Goal: Information Seeking & Learning: Learn about a topic

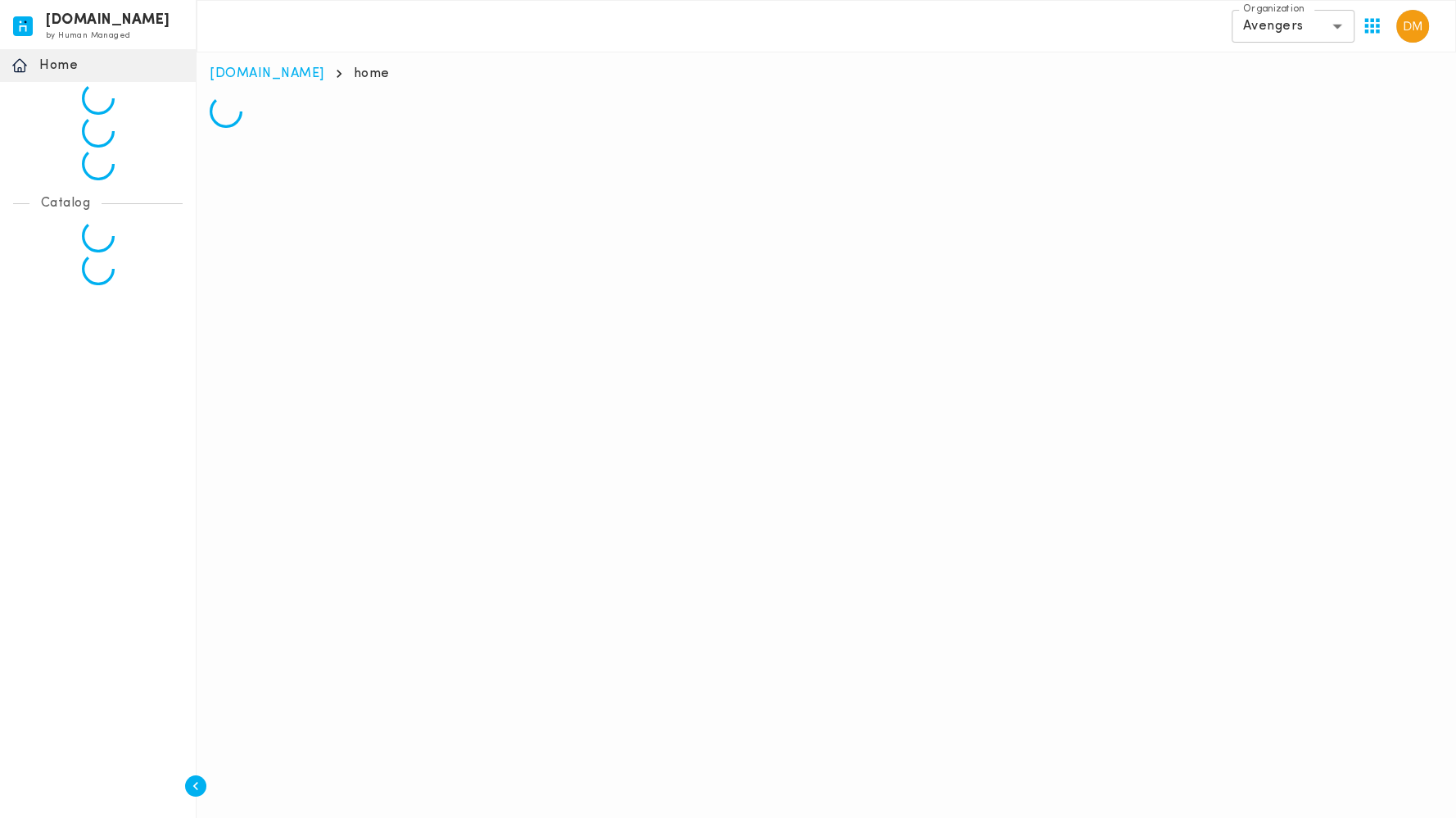
click at [1344, 26] on body "[DOMAIN_NAME] by Human Managed {"resourceSet":[{"resourceId":"invicta-io/web/na…" at bounding box center [728, 71] width 1456 height 141
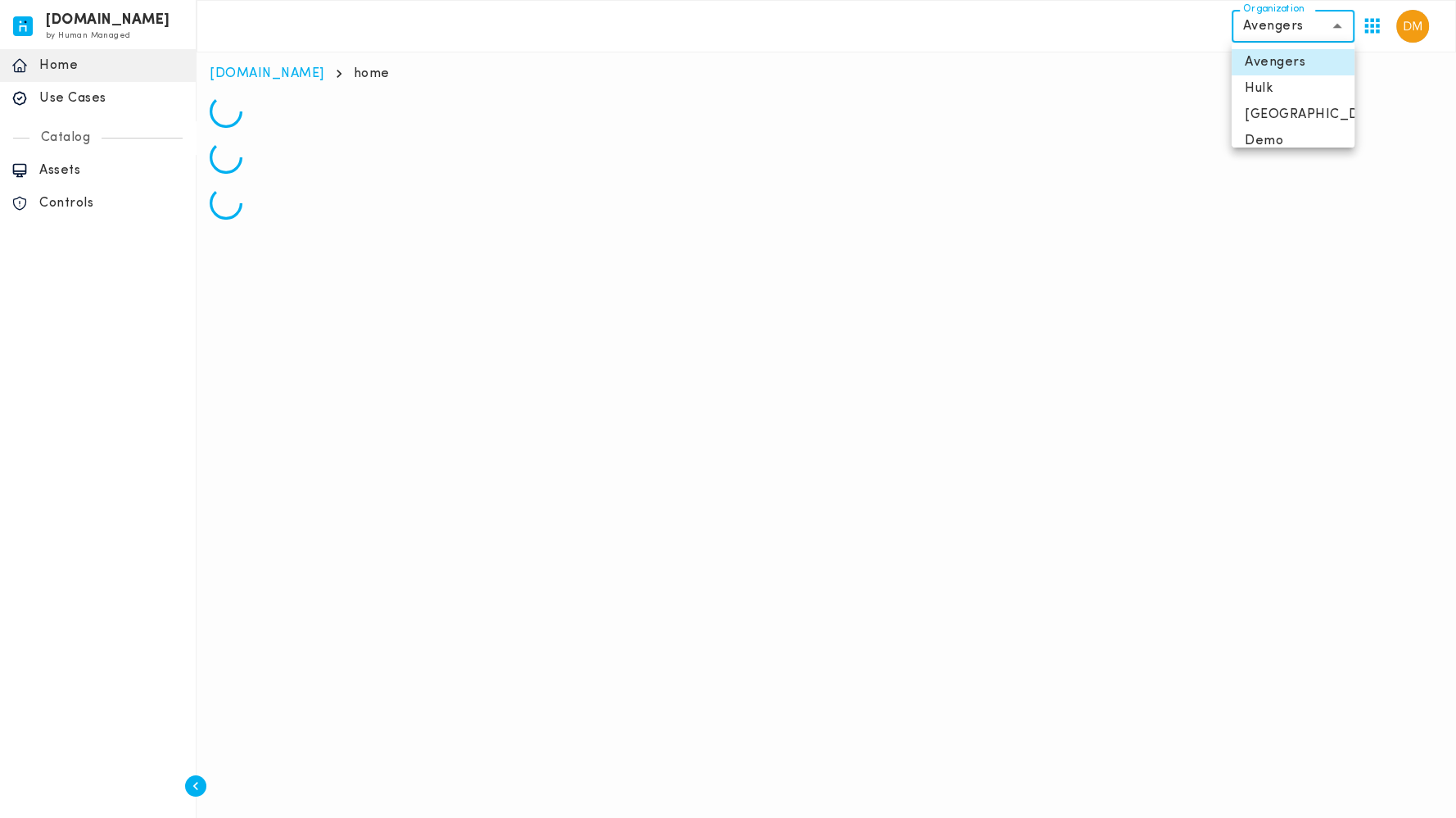
click at [1274, 112] on li "[GEOGRAPHIC_DATA]" at bounding box center [1294, 115] width 123 height 26
type input "**********"
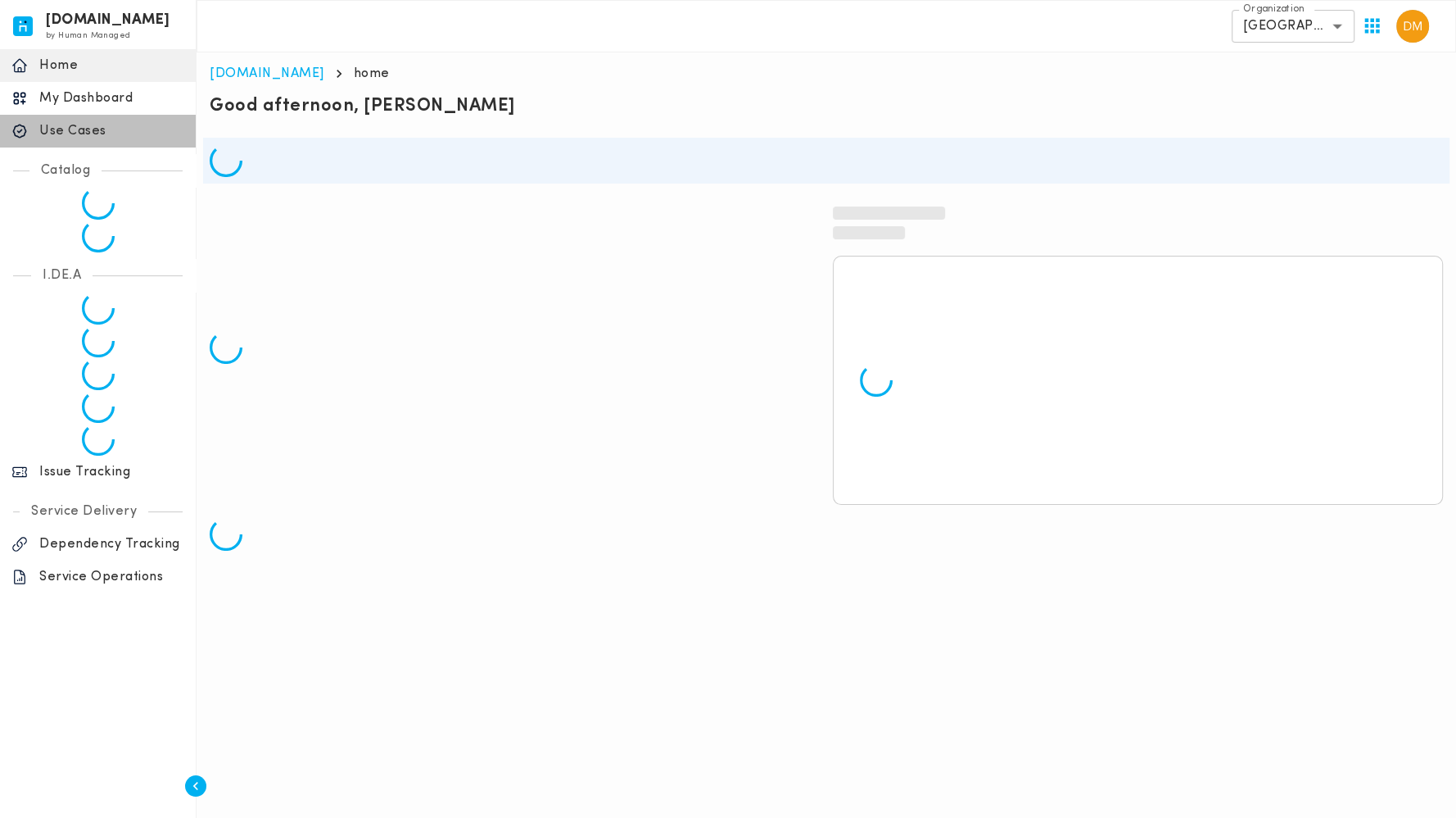
click at [94, 130] on p "Use Cases" at bounding box center [112, 131] width 145 height 16
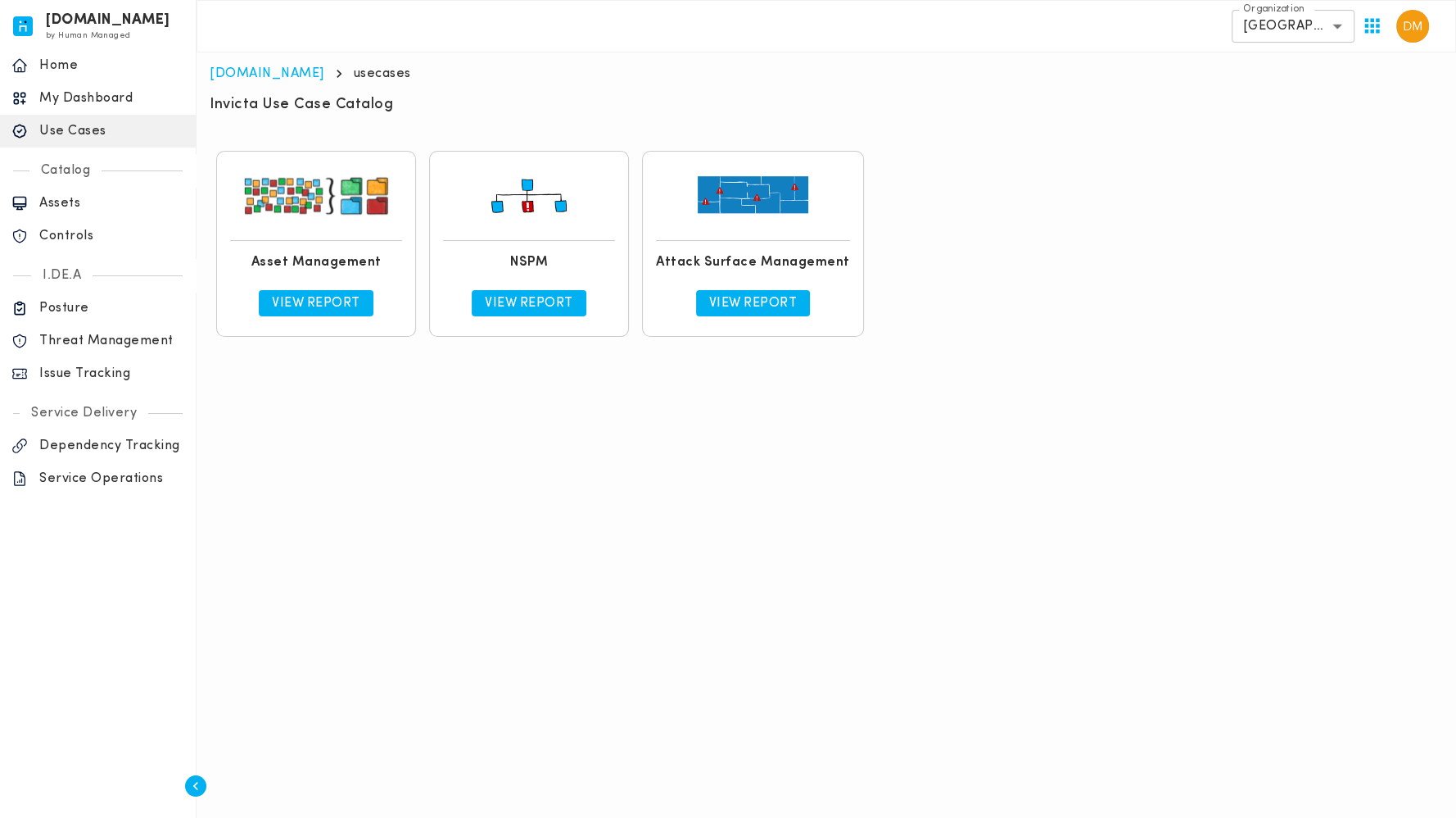
click at [557, 304] on p "View Report" at bounding box center [529, 303] width 89 height 16
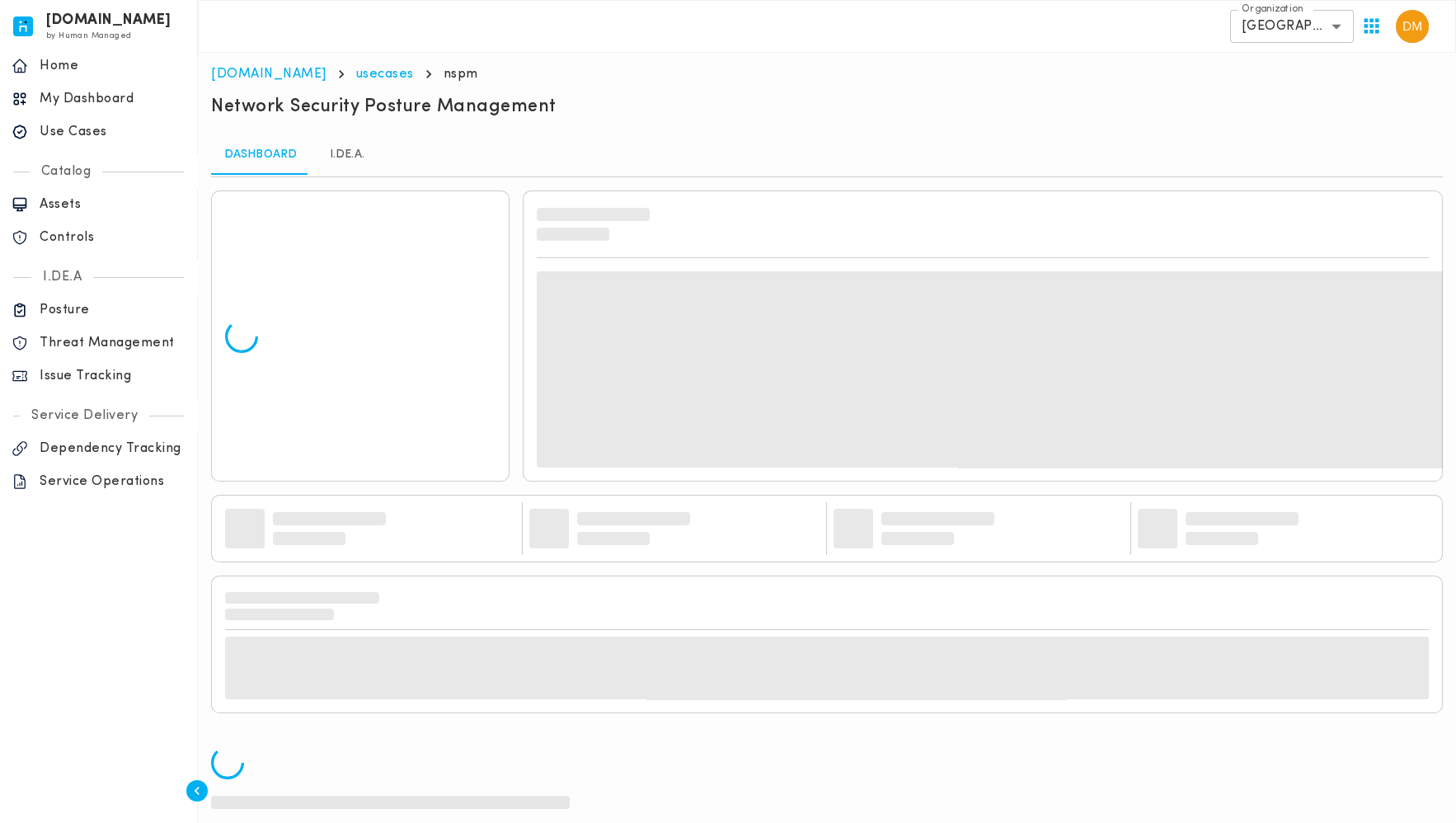
click at [353, 158] on link "I.DE.A." at bounding box center [347, 155] width 74 height 40
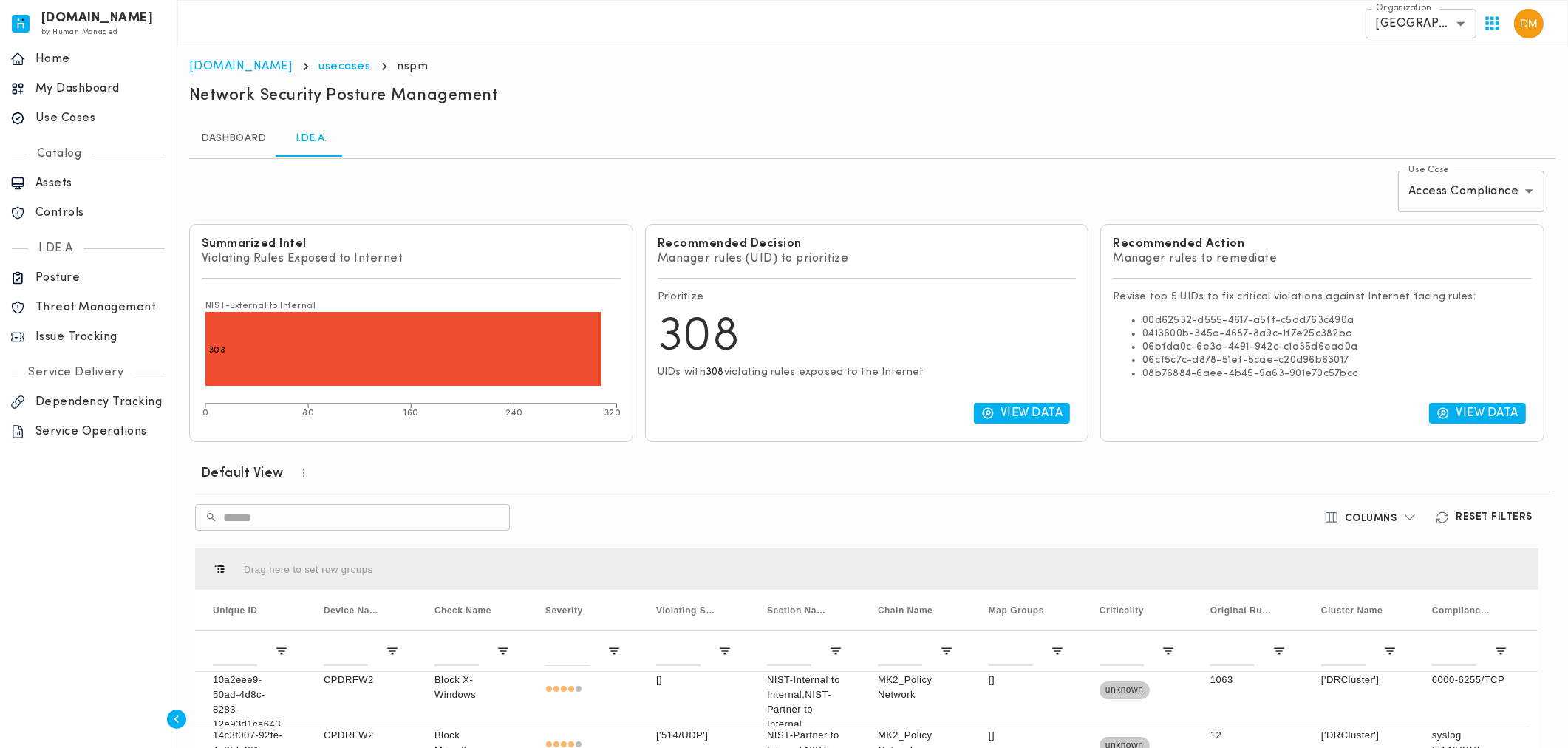
scroll to position [164, 0]
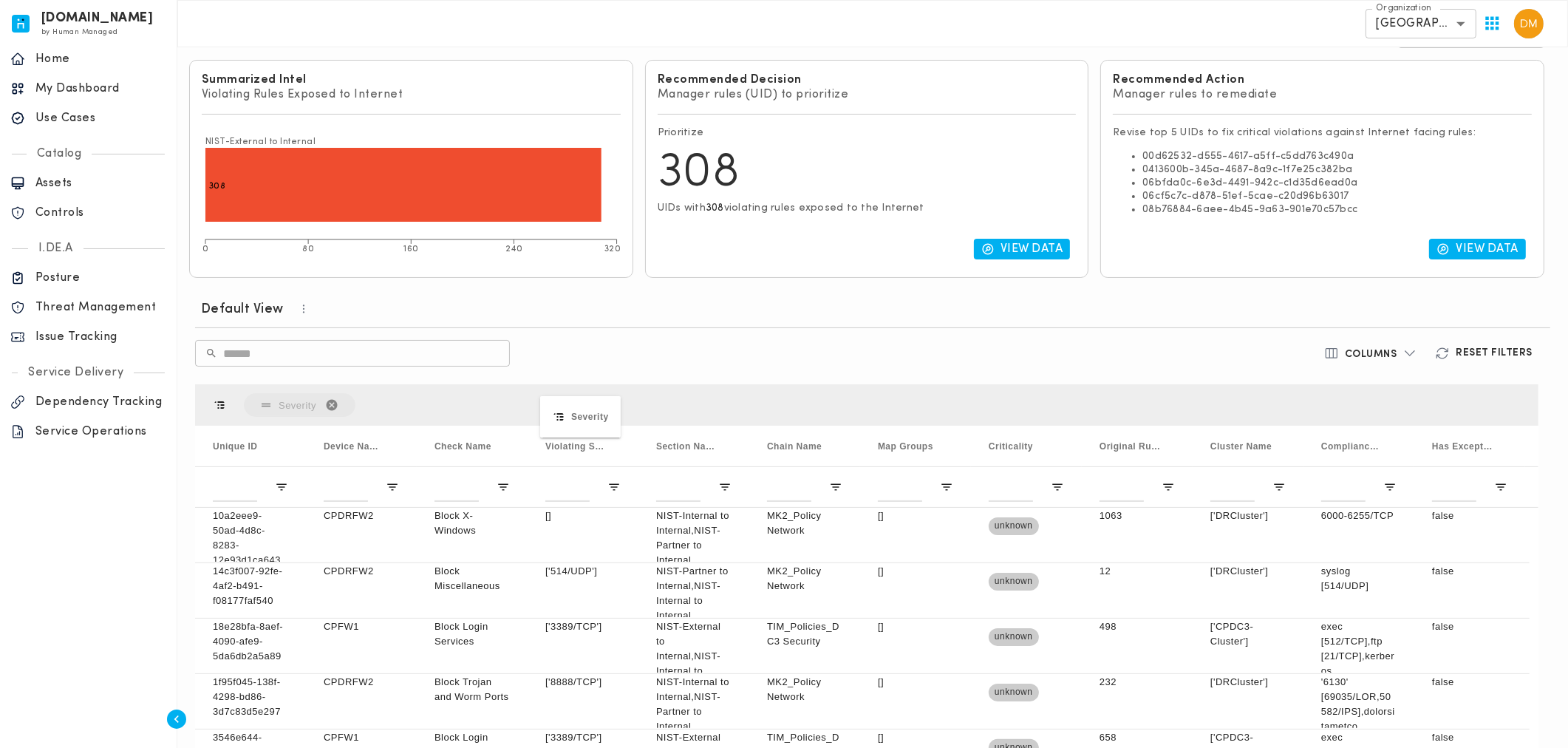
drag, startPoint x: 560, startPoint y: 454, endPoint x: 548, endPoint y: 410, distance: 45.6
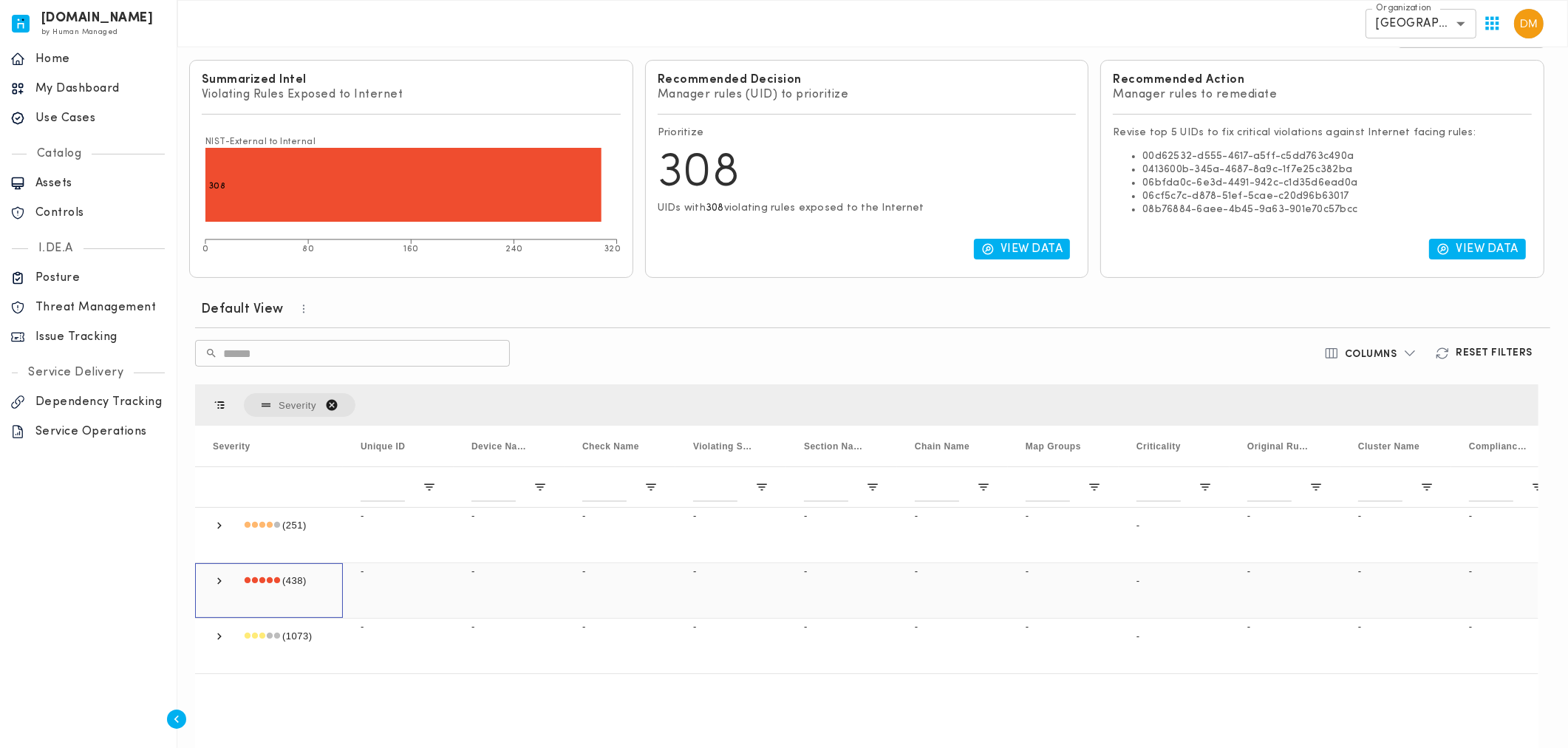
click at [217, 577] on span at bounding box center [220, 581] width 13 height 13
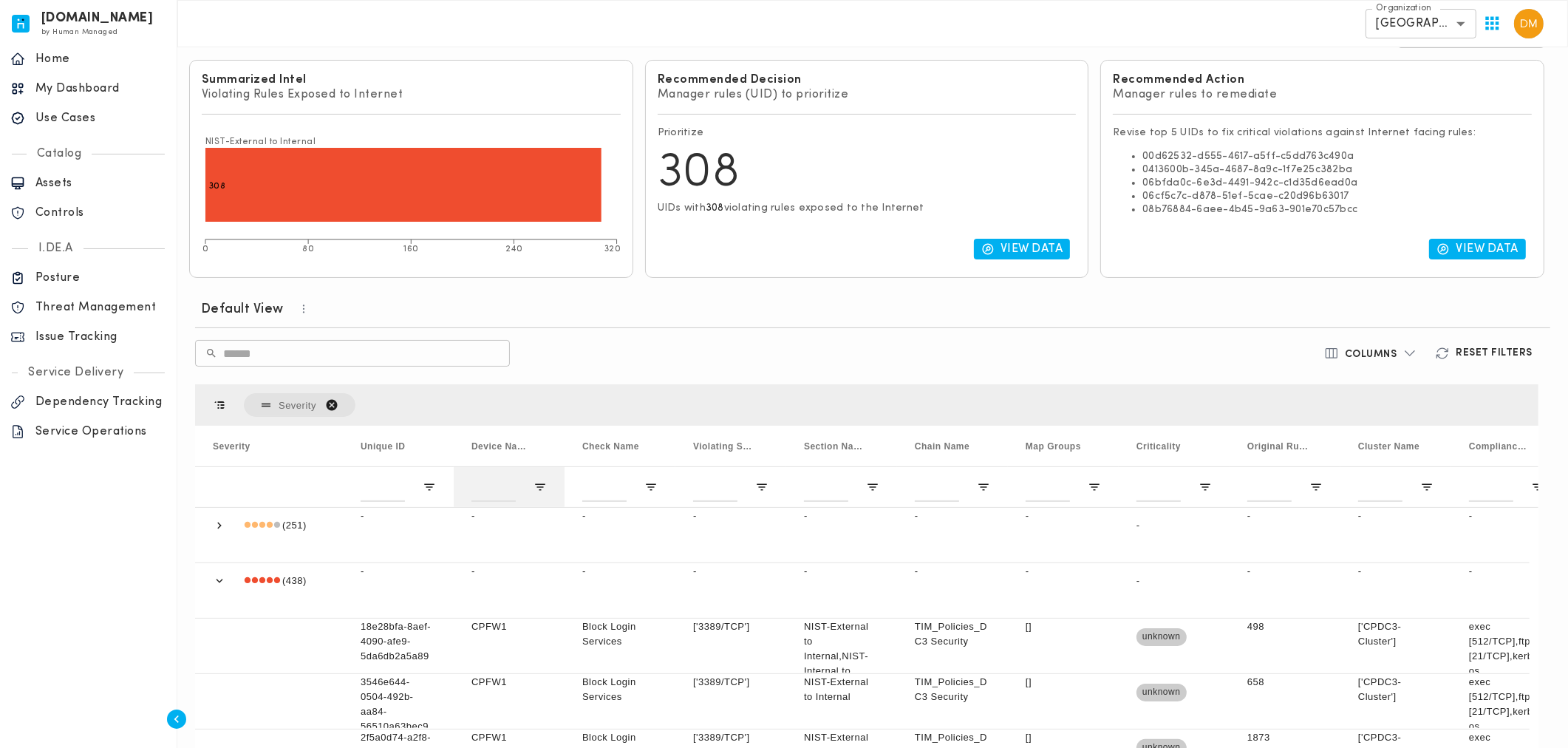
click at [547, 489] on div at bounding box center [509, 486] width 111 height 41
click at [542, 486] on span "Open Filter Menu" at bounding box center [540, 487] width 13 height 13
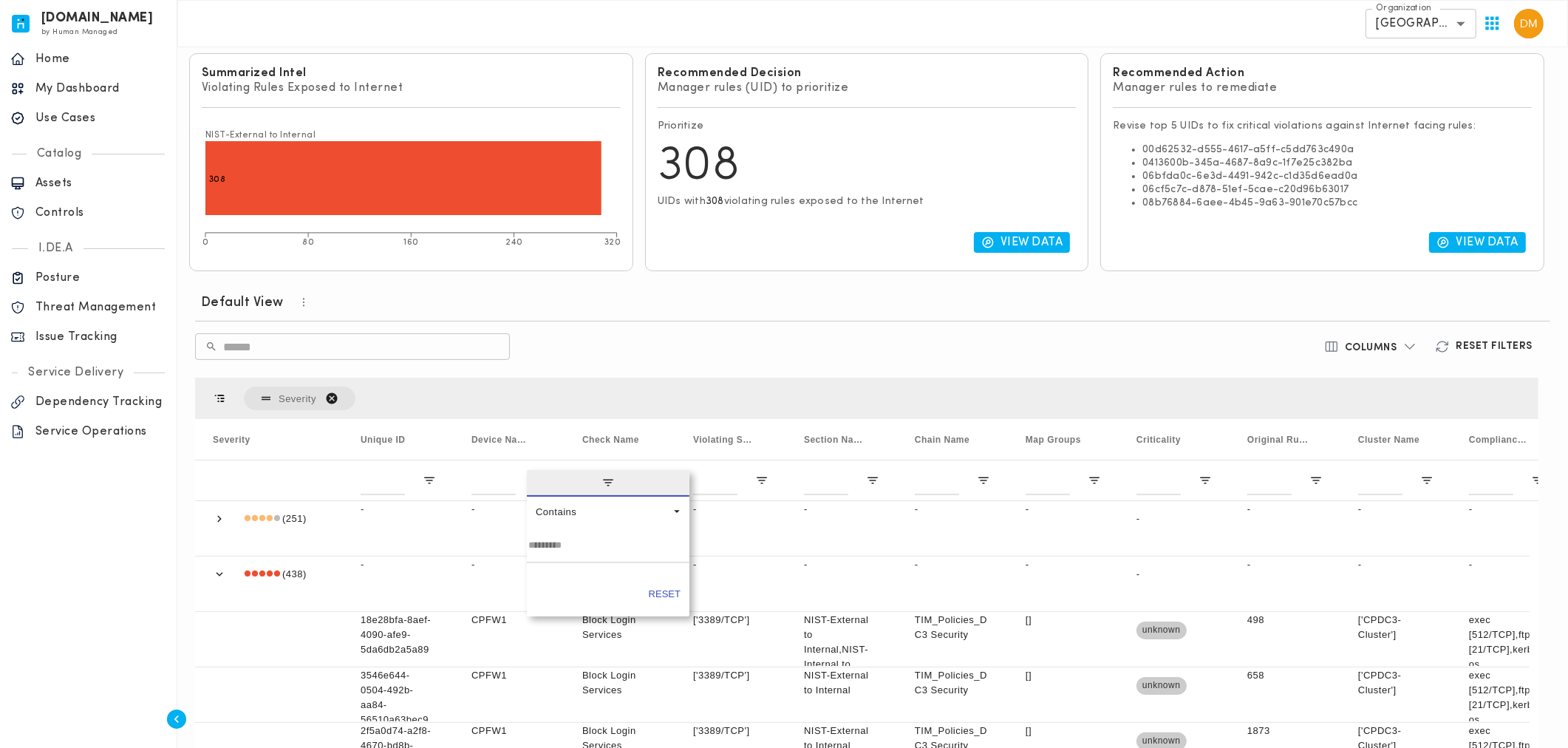
scroll to position [289, 0]
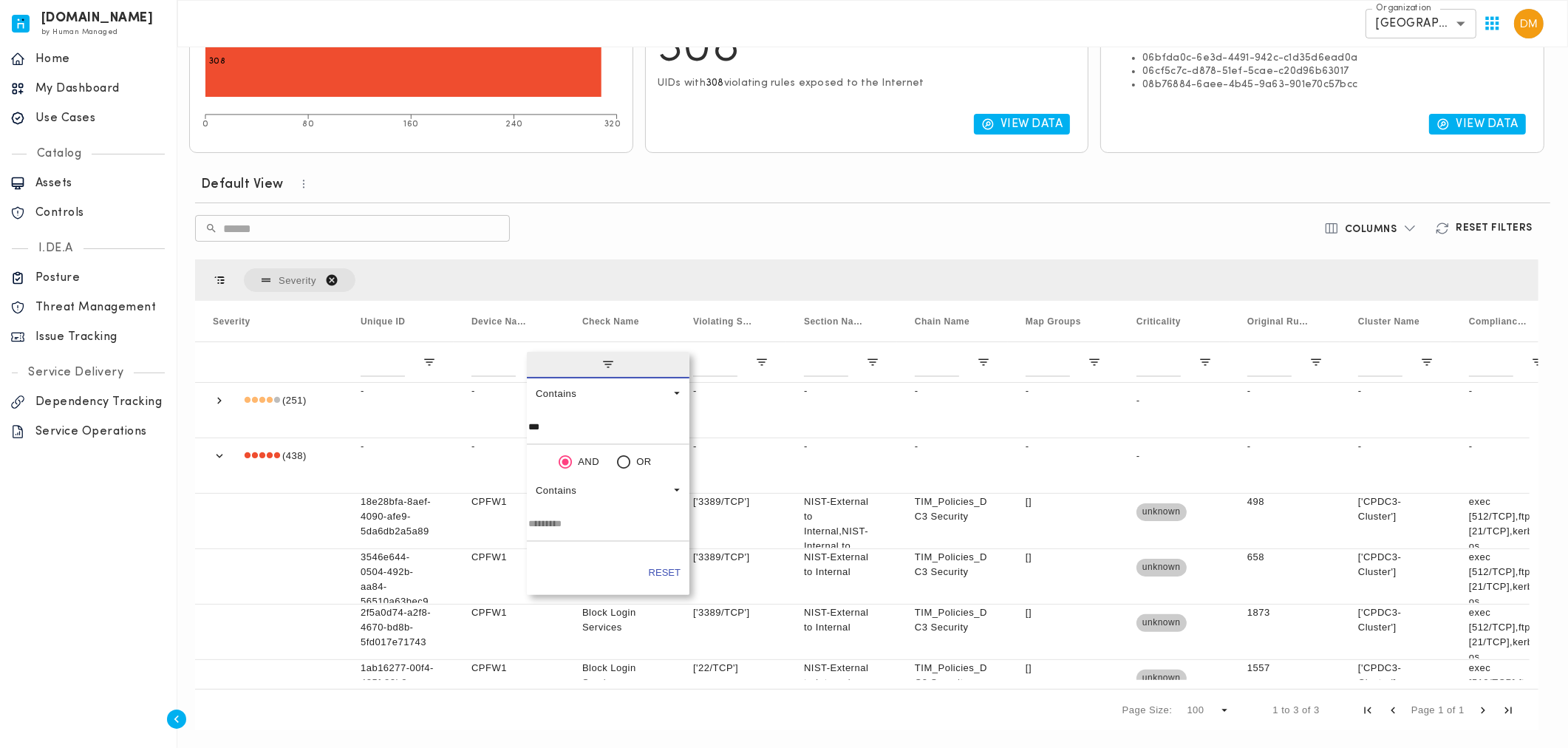
type input "****"
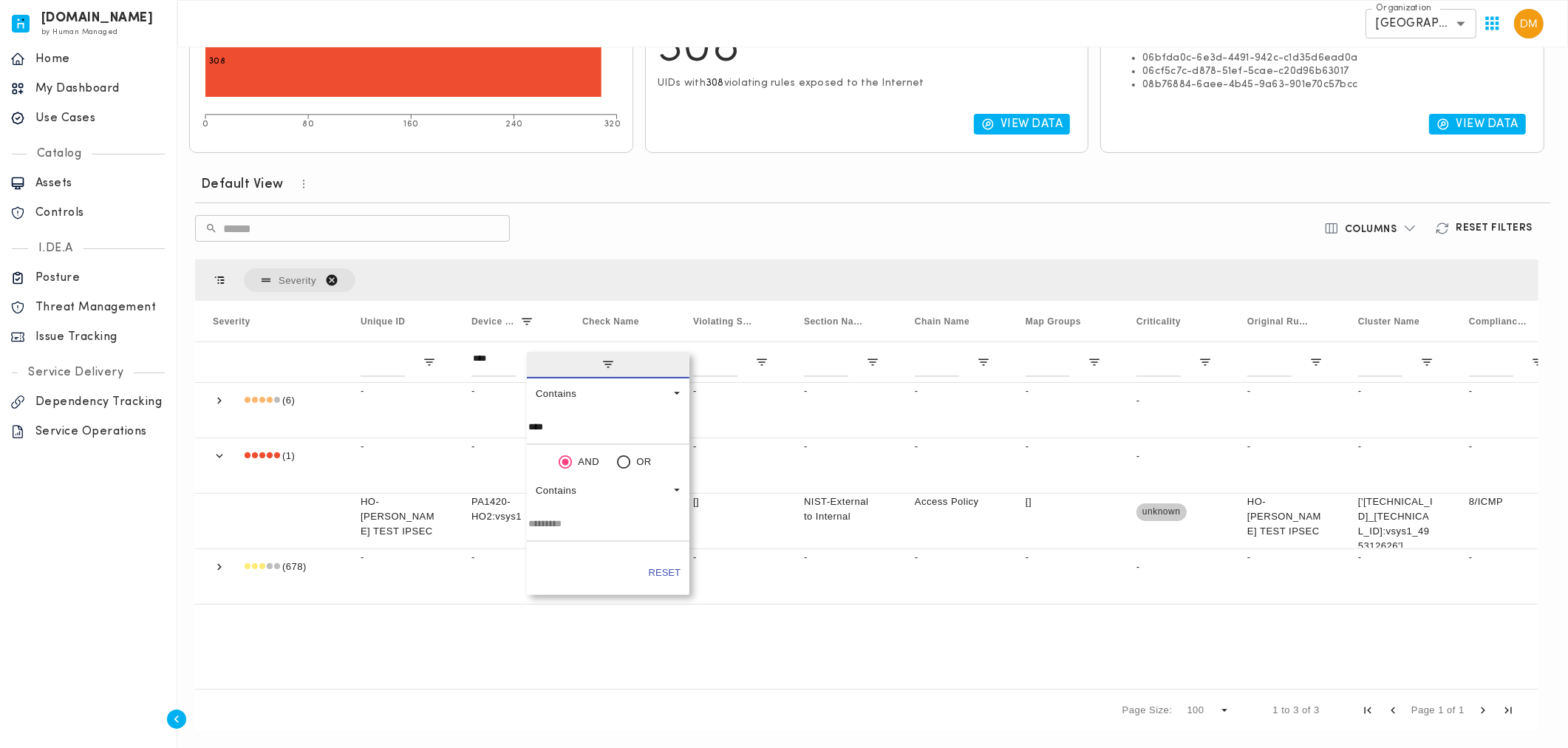
click at [612, 718] on div "Page Size: 100 1 to 3 of 3 Page 1 of 1" at bounding box center [867, 710] width 1343 height 41
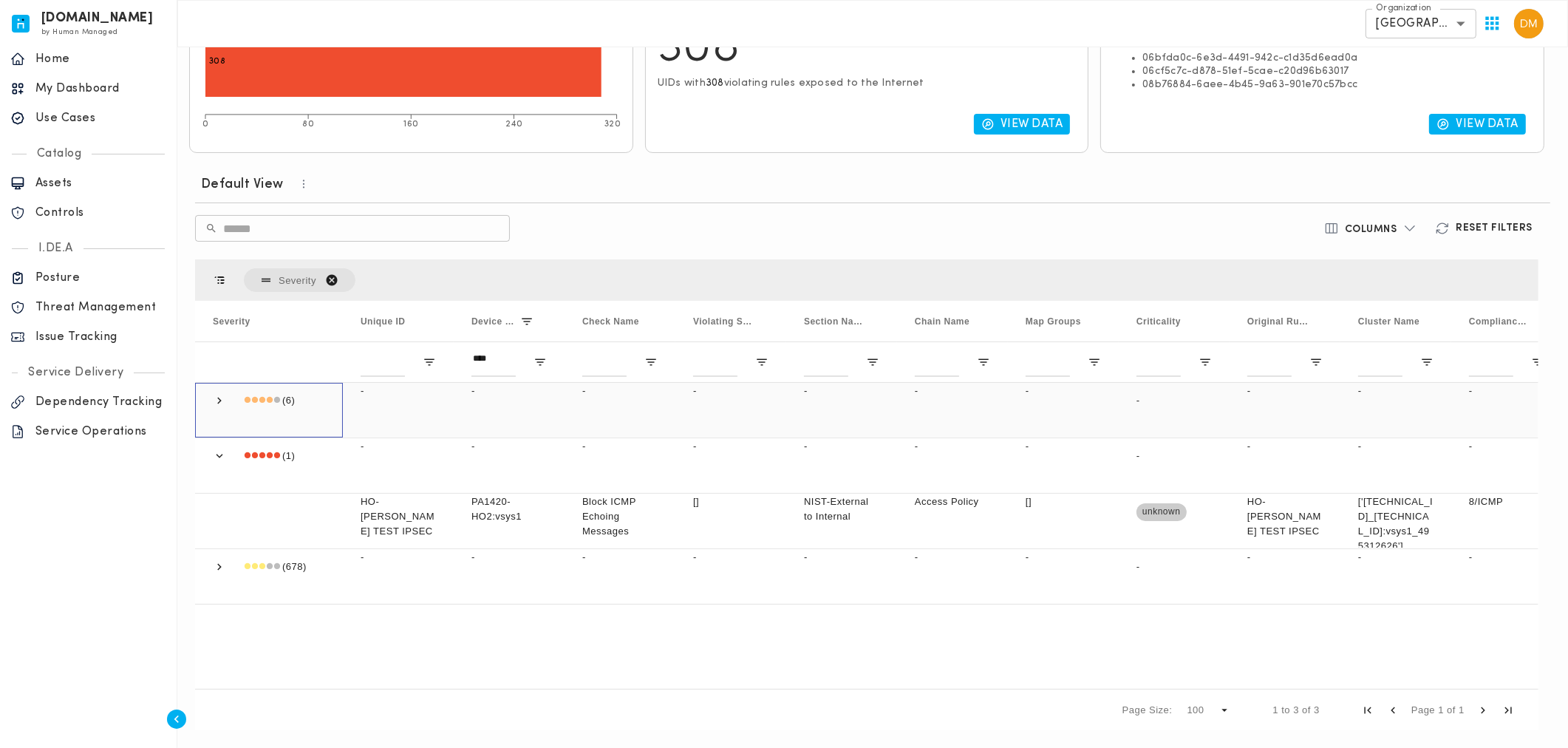
click at [218, 397] on span at bounding box center [220, 400] width 13 height 13
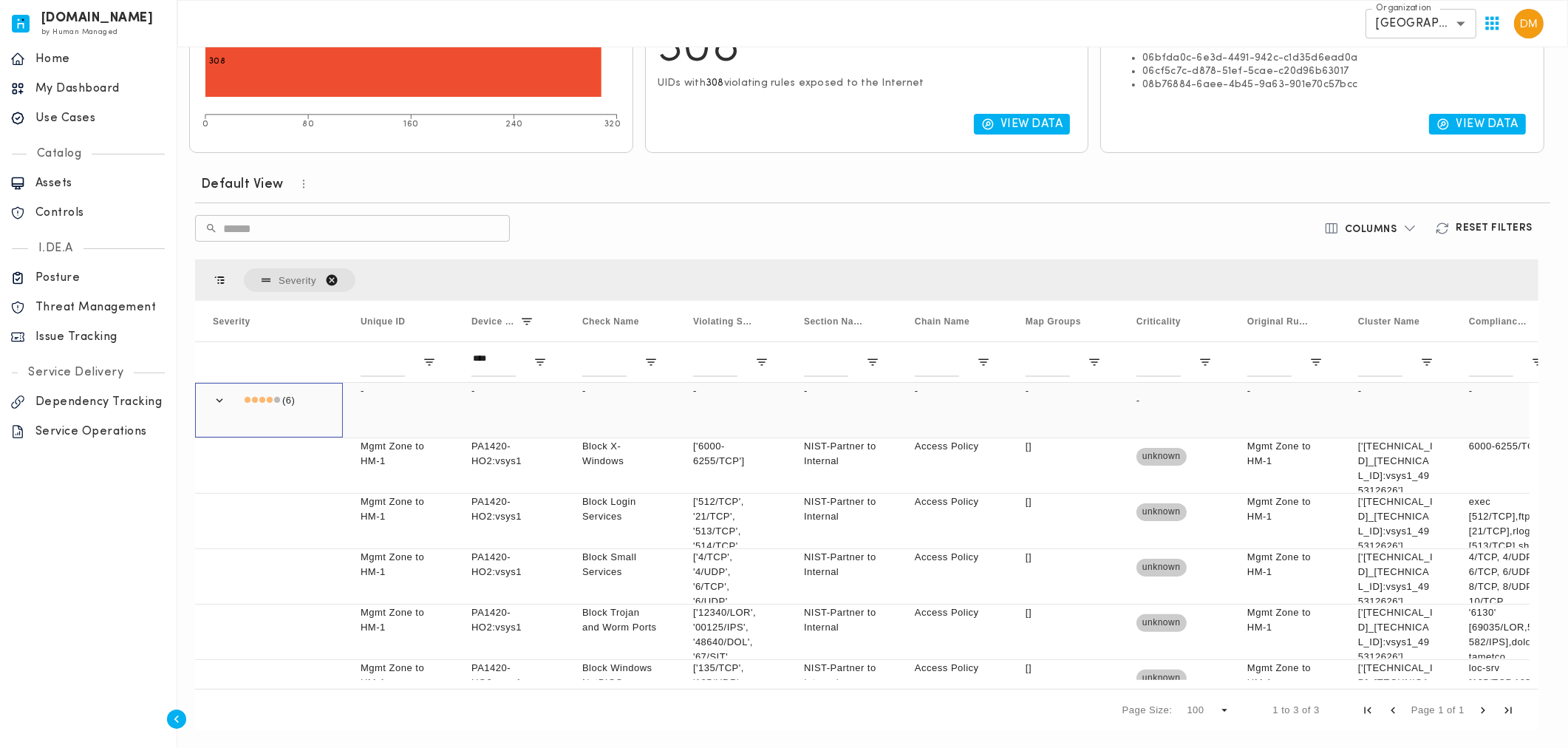
click at [218, 397] on span at bounding box center [220, 400] width 13 height 13
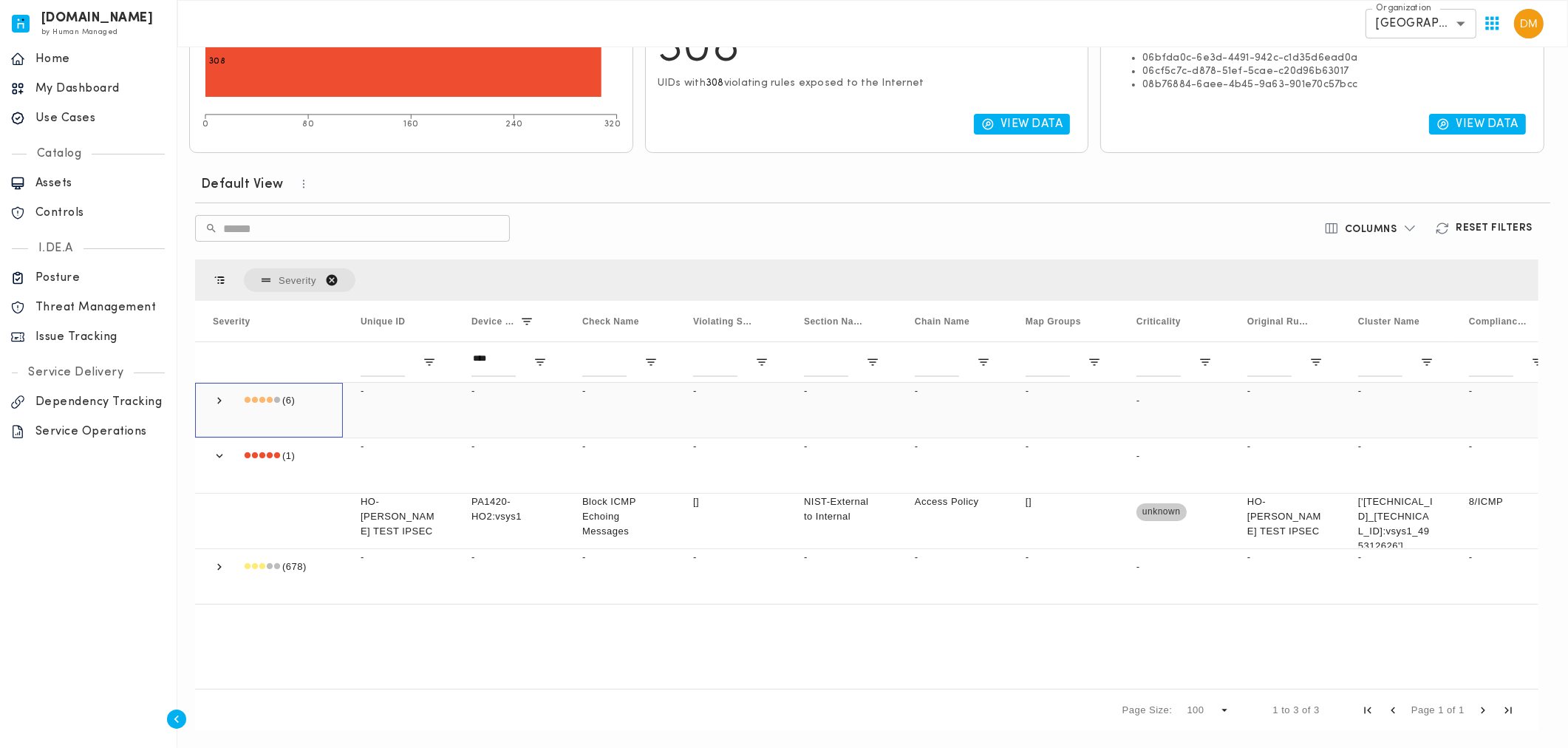
click at [217, 401] on span at bounding box center [220, 400] width 13 height 13
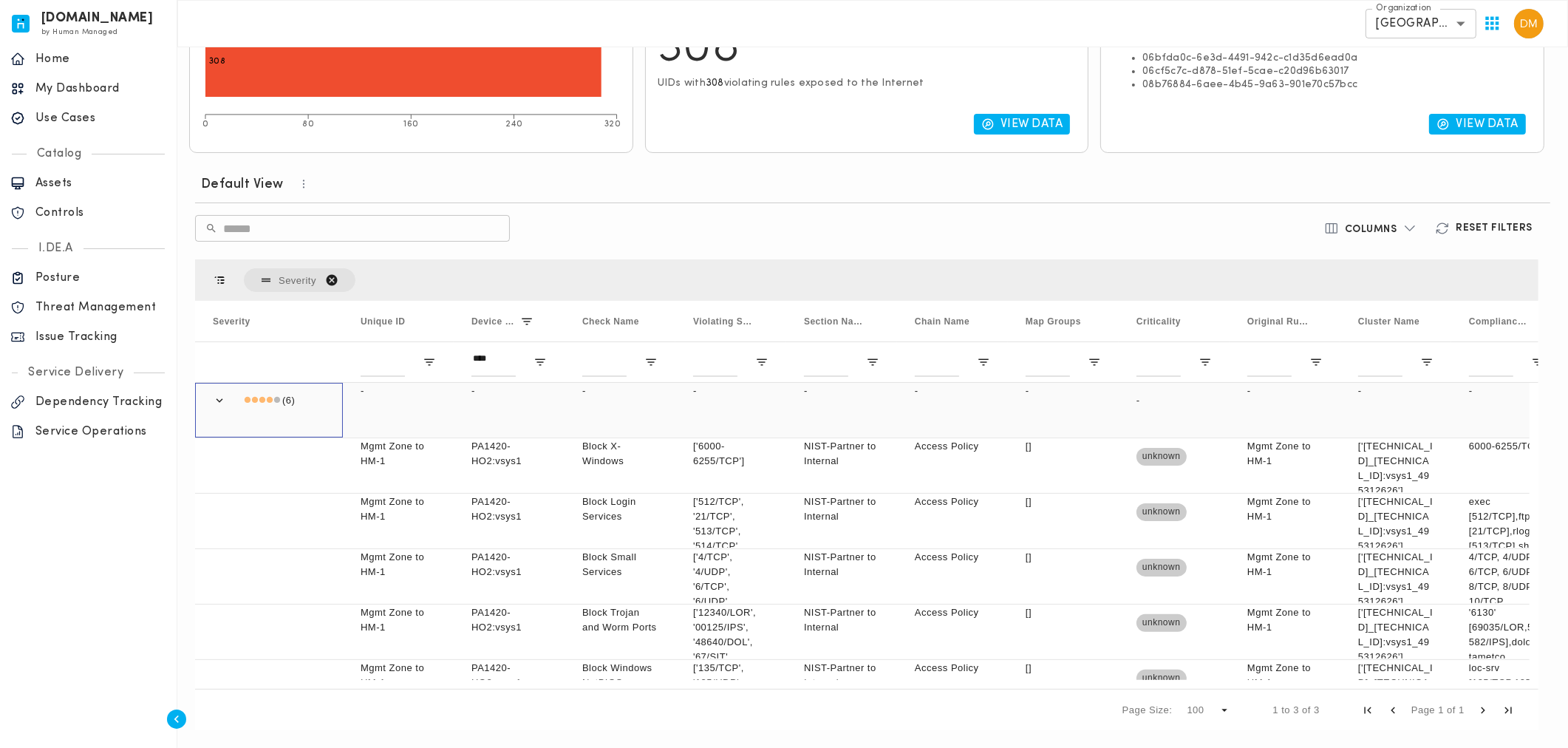
click at [215, 401] on span at bounding box center [220, 400] width 13 height 13
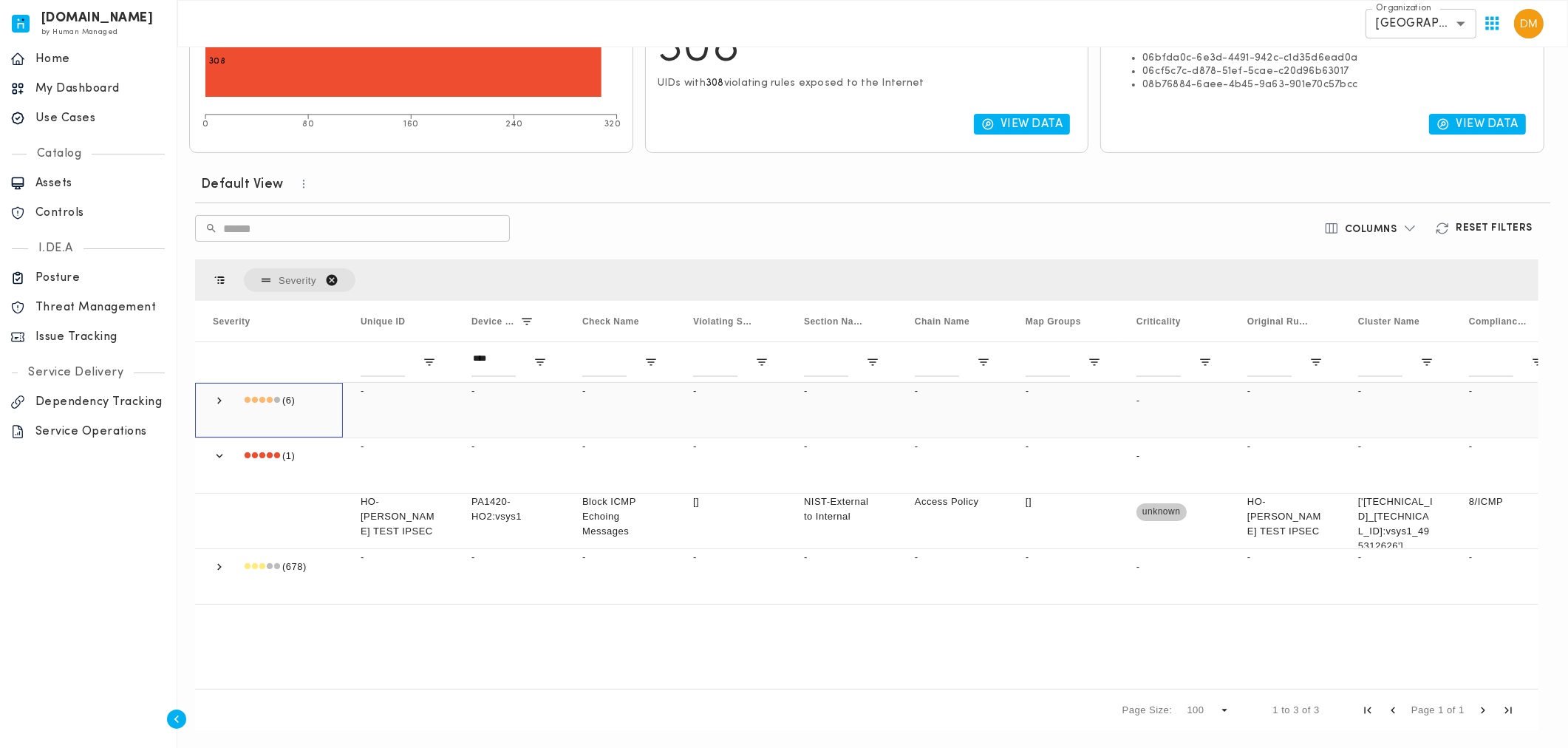
click at [218, 394] on span at bounding box center [220, 400] width 13 height 13
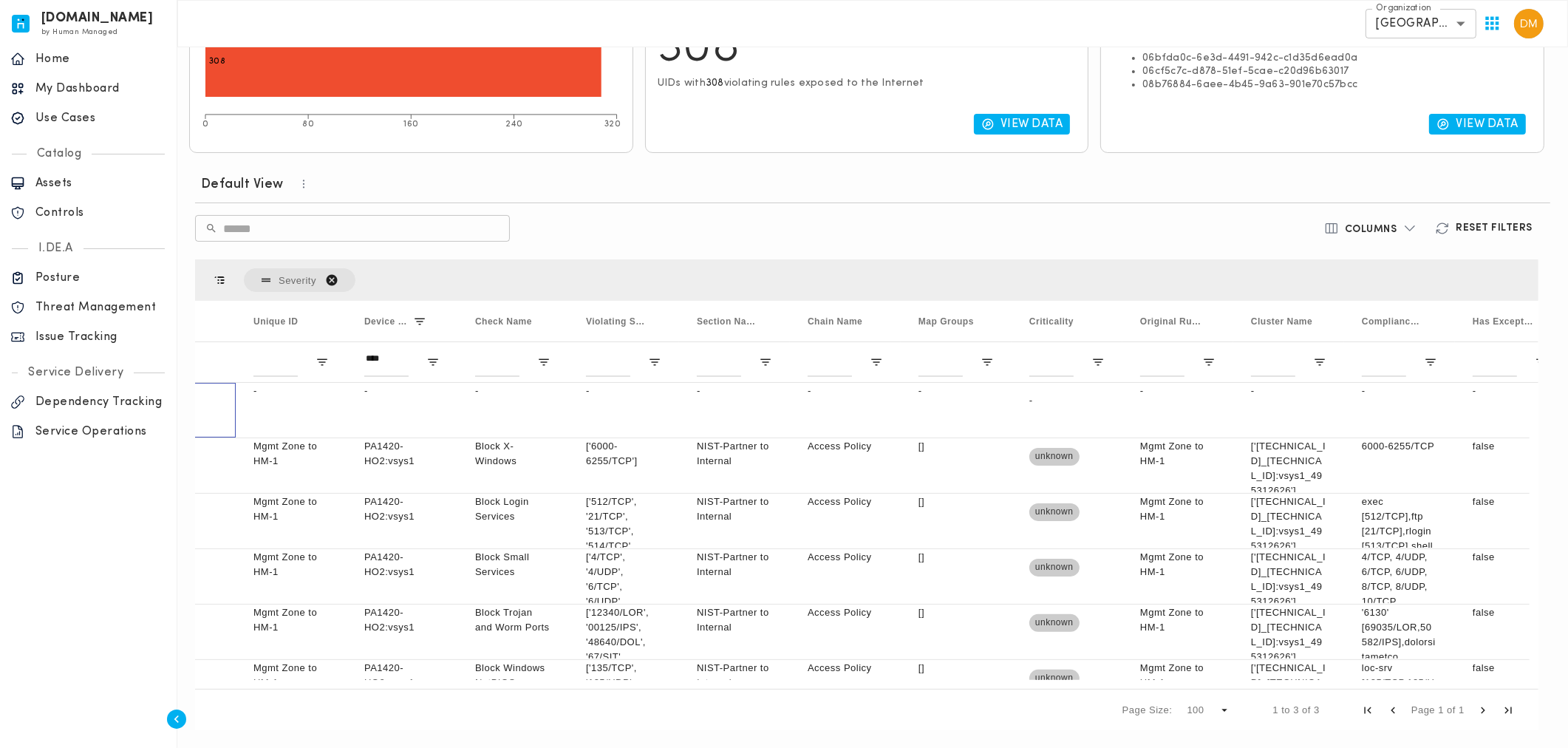
scroll to position [0, 0]
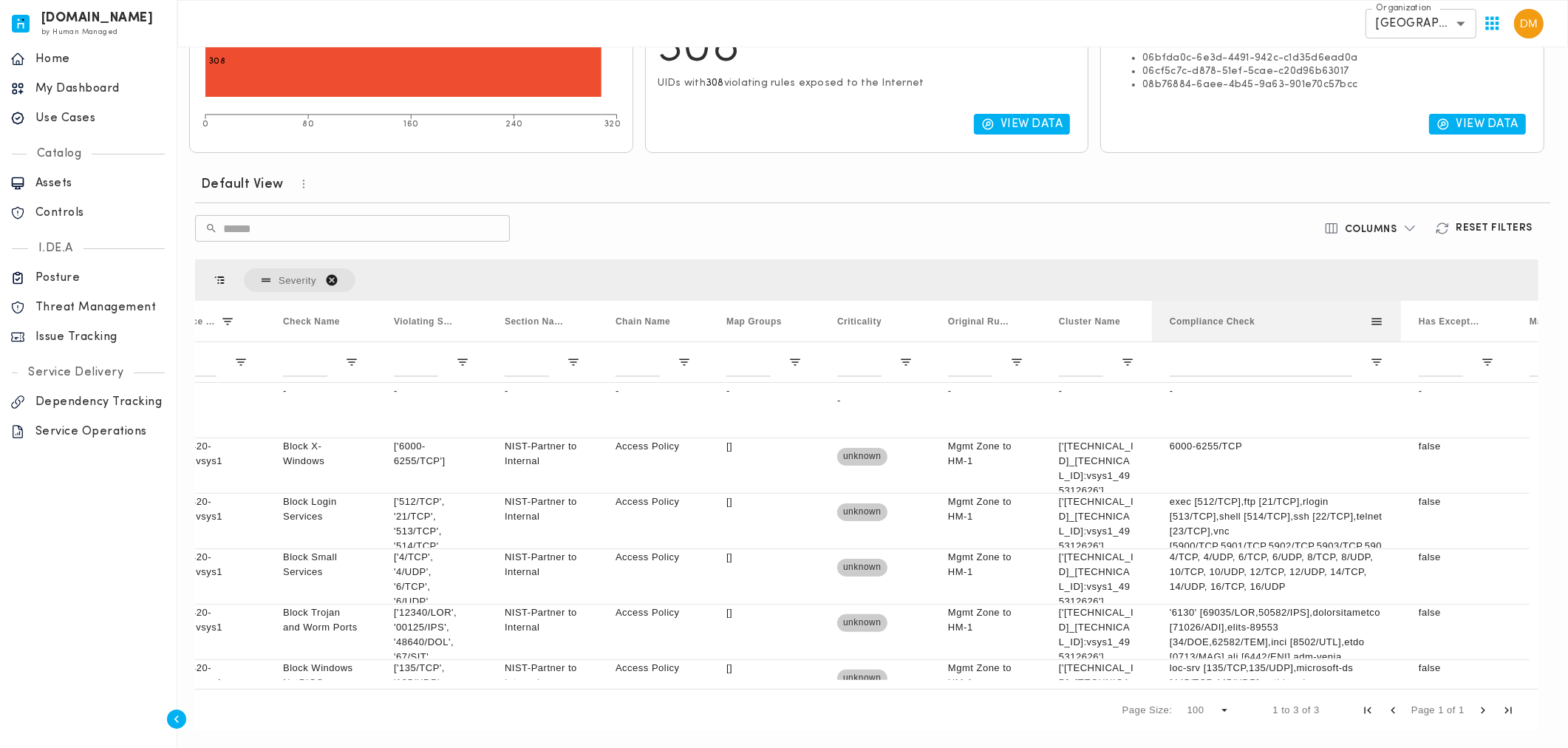
drag, startPoint x: 1265, startPoint y: 314, endPoint x: 1402, endPoint y: 317, distance: 137.0
click at [1313, 317] on div at bounding box center [1401, 320] width 6 height 41
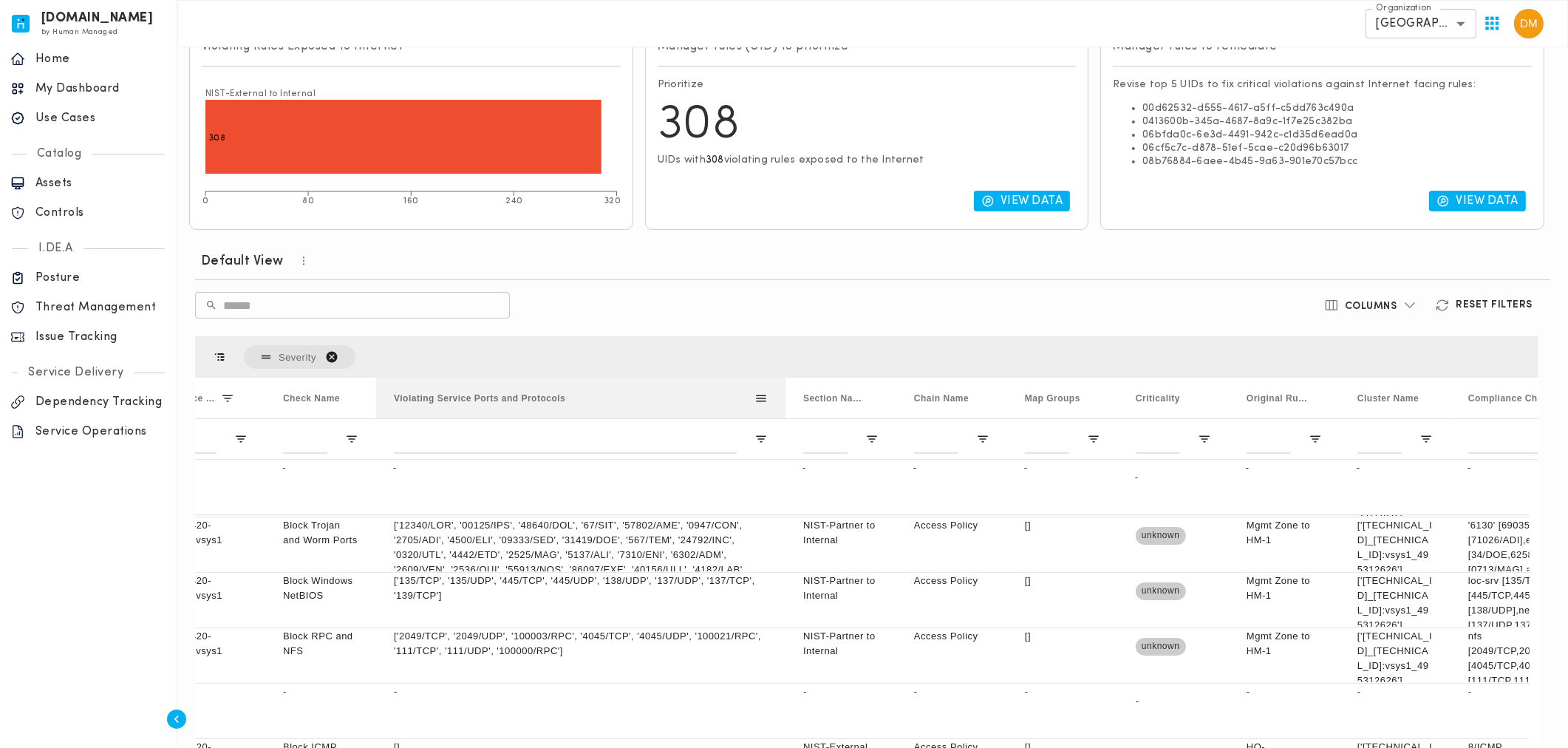
drag, startPoint x: 486, startPoint y: 395, endPoint x: 784, endPoint y: 397, distance: 298.0
click at [784, 397] on div at bounding box center [785, 397] width 6 height 41
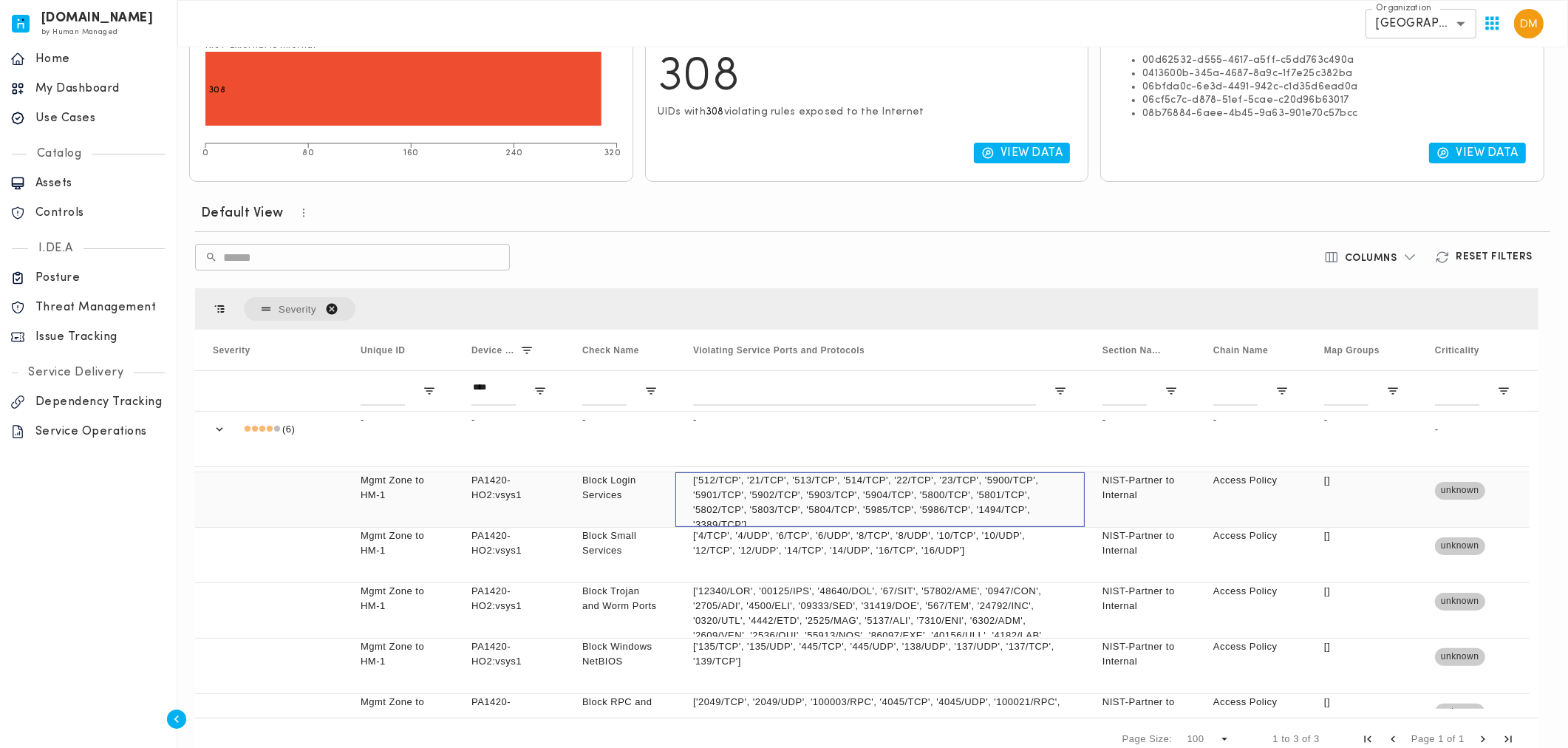
click at [909, 515] on p "['512/TCP', '21/TCP', '513/TCP', '514/TCP', '22/TCP', '23/TCP', '5900/TCP', '59…" at bounding box center [880, 502] width 374 height 59
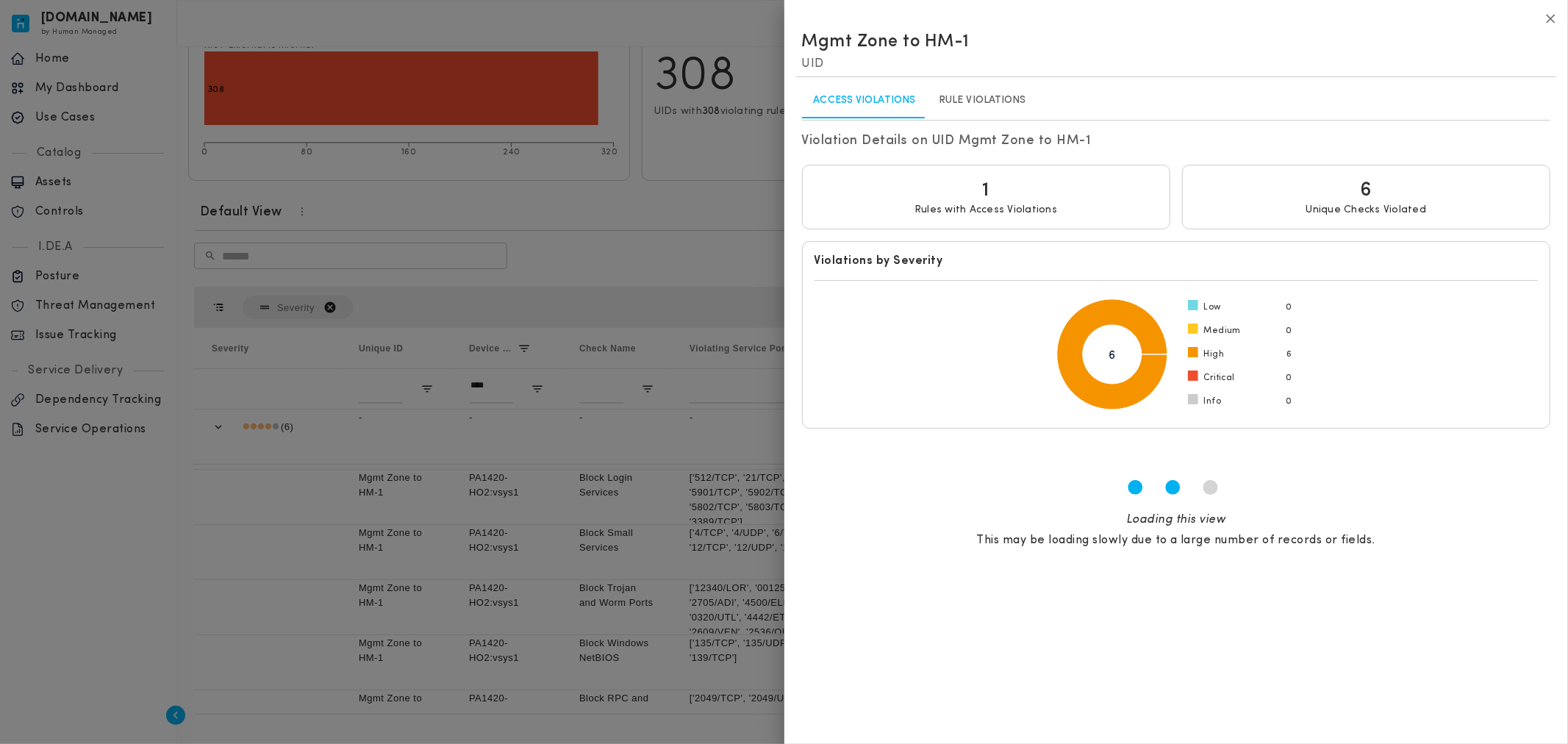
click at [966, 96] on link "Rule Violations" at bounding box center [982, 101] width 111 height 35
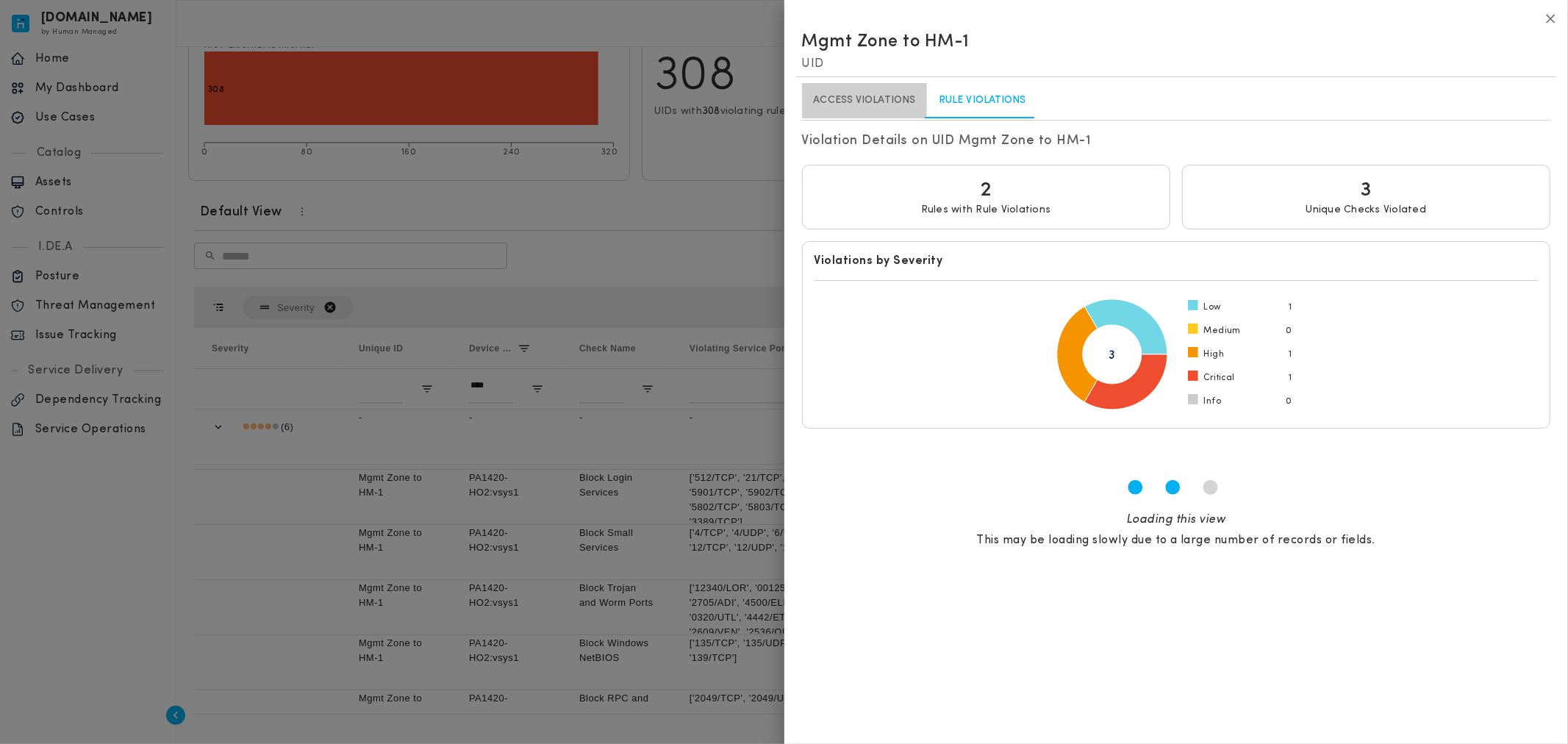
click at [868, 96] on link "Access Violations" at bounding box center [864, 101] width 126 height 35
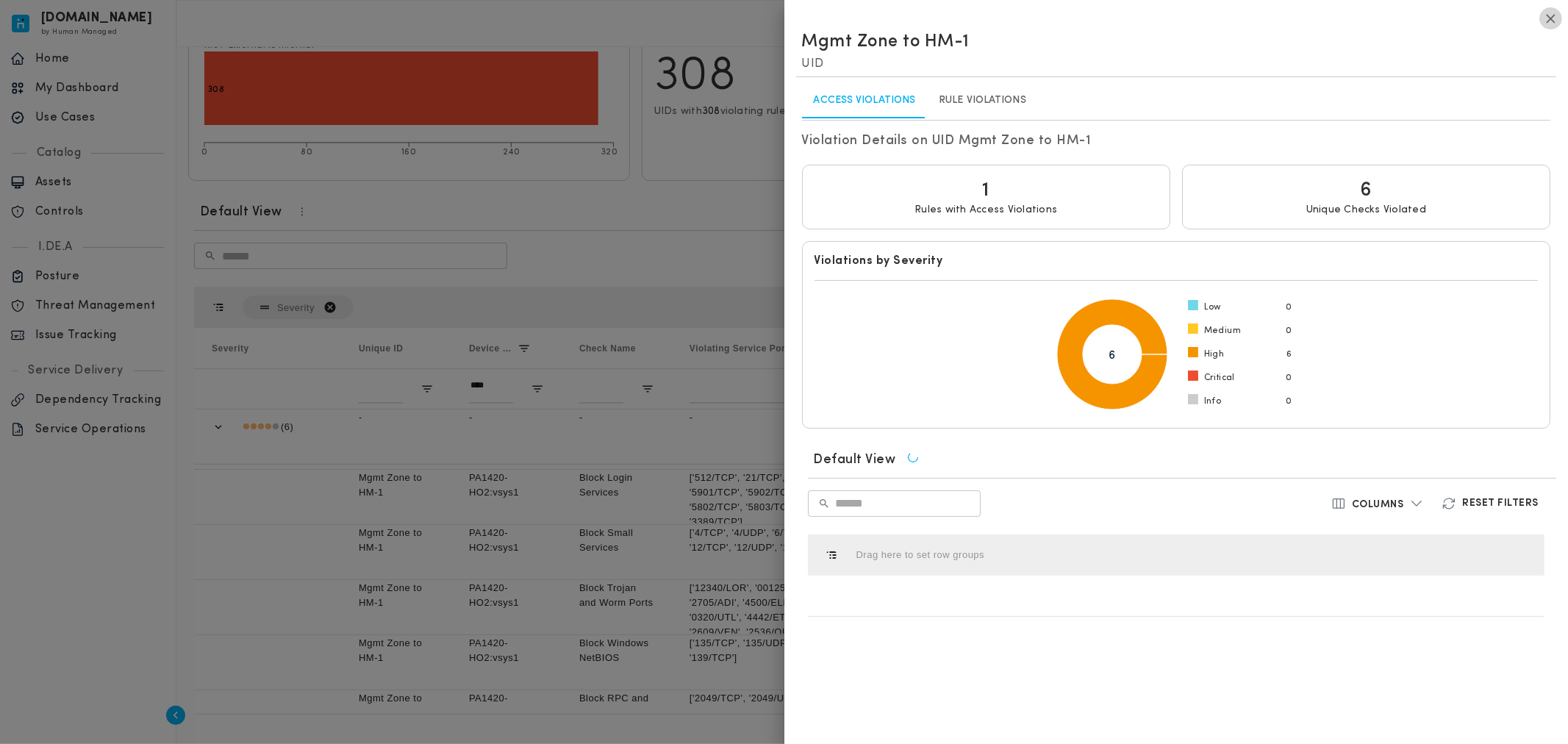
click at [1306, 18] on icon "button" at bounding box center [1550, 18] width 15 height 15
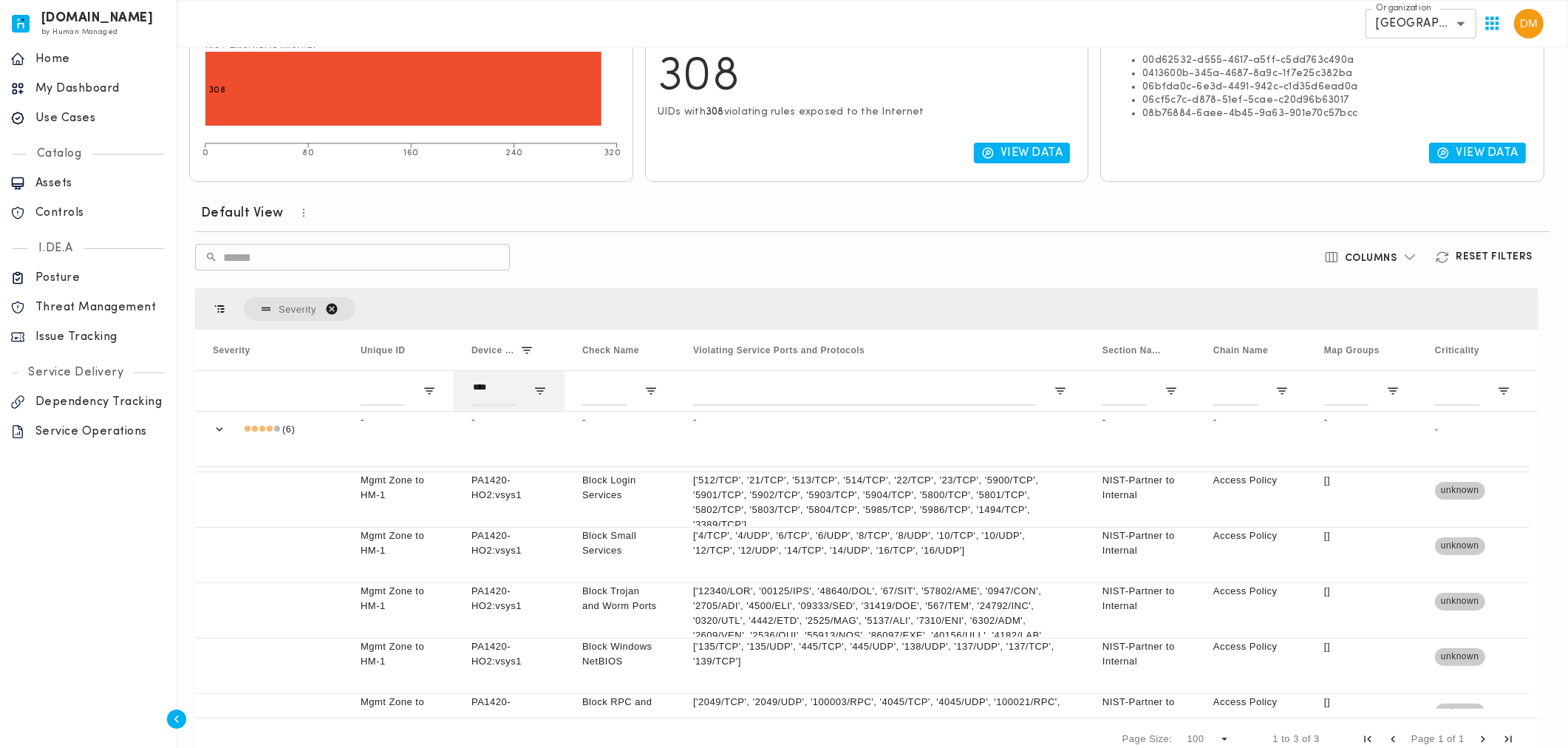
click at [517, 389] on div "****" at bounding box center [509, 390] width 111 height 41
click at [499, 394] on input "****" at bounding box center [494, 391] width 44 height 30
type input "*"
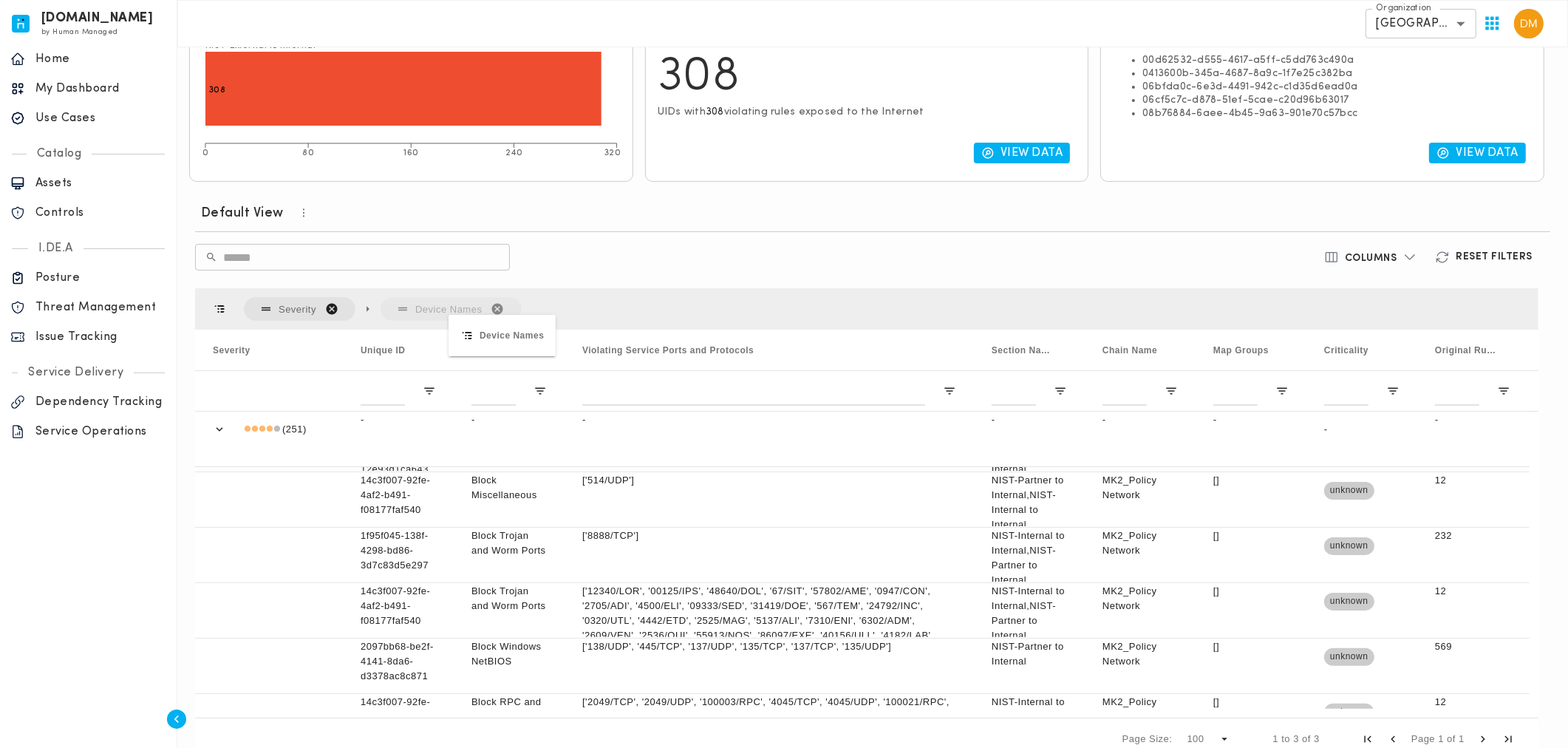
drag, startPoint x: 485, startPoint y: 354, endPoint x: 456, endPoint y: 323, distance: 42.4
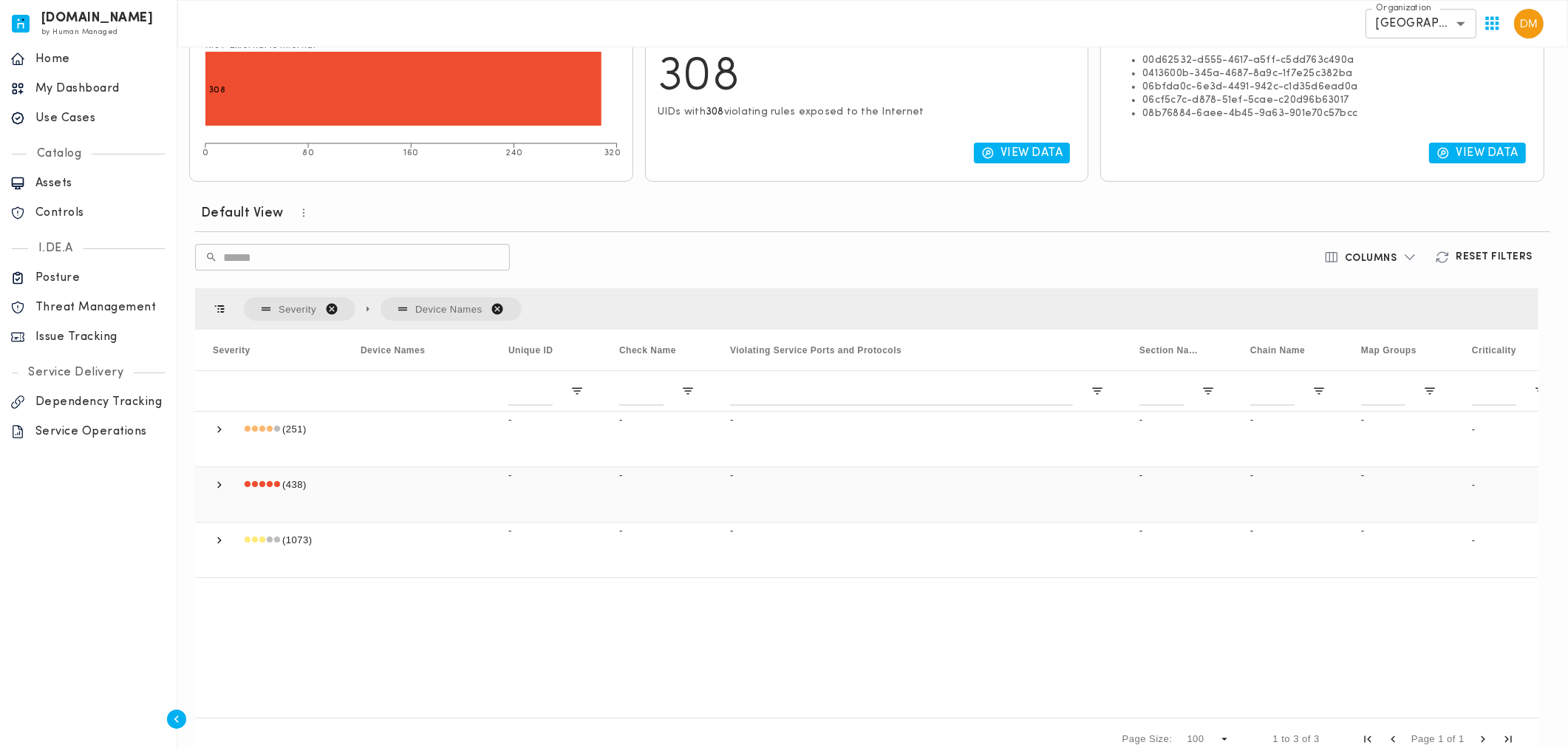
click at [219, 485] on span at bounding box center [220, 485] width 13 height 13
click at [434, 355] on div "Device Names" at bounding box center [410, 349] width 99 height 33
click at [434, 355] on span at bounding box center [437, 350] width 13 height 13
click at [494, 346] on div "Unique ID" at bounding box center [546, 349] width 111 height 41
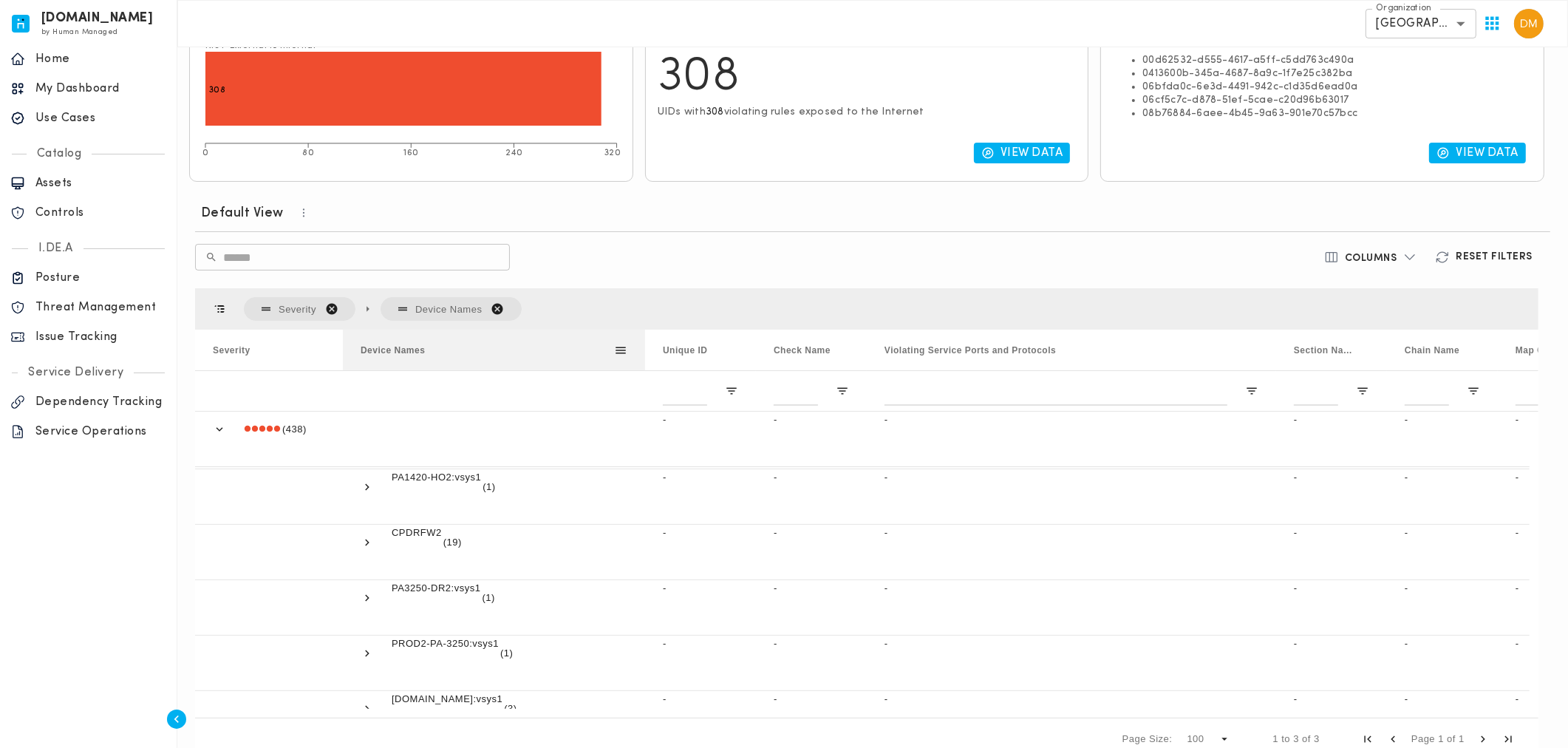
drag, startPoint x: 491, startPoint y: 346, endPoint x: 646, endPoint y: 347, distance: 155.0
click at [646, 347] on div at bounding box center [645, 349] width 6 height 41
